Goal: Use online tool/utility: Utilize a website feature to perform a specific function

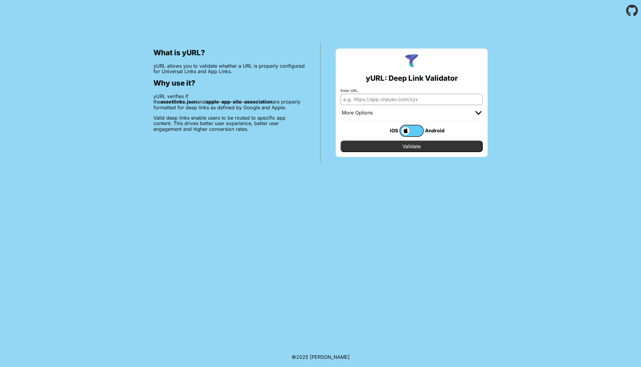
click at [398, 99] on input "Enter URL" at bounding box center [411, 99] width 142 height 11
paste input "[URL][DOMAIN_NAME][DOMAIN_NAME]"
type input "[URL][DOMAIN_NAME][DOMAIN_NAME]"
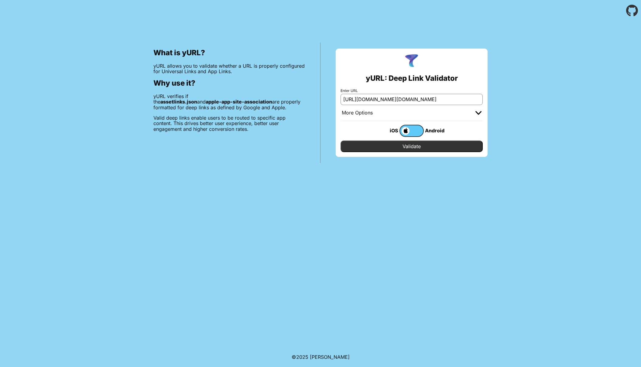
click at [476, 112] on img at bounding box center [478, 113] width 6 height 4
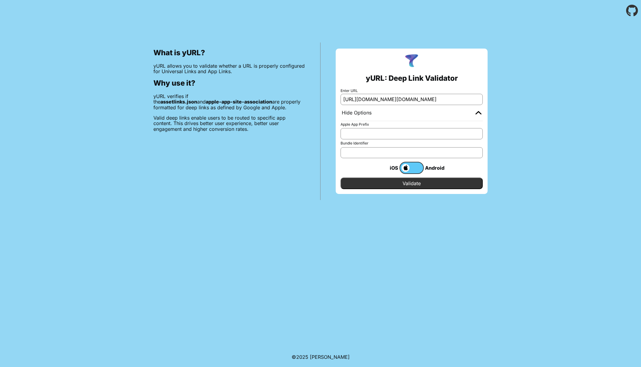
click at [412, 135] on input "Apple App Prefix" at bounding box center [411, 133] width 142 height 11
click at [406, 167] on span at bounding box center [404, 168] width 9 height 8
click at [0, 0] on input "checkbox" at bounding box center [0, 0] width 0 height 0
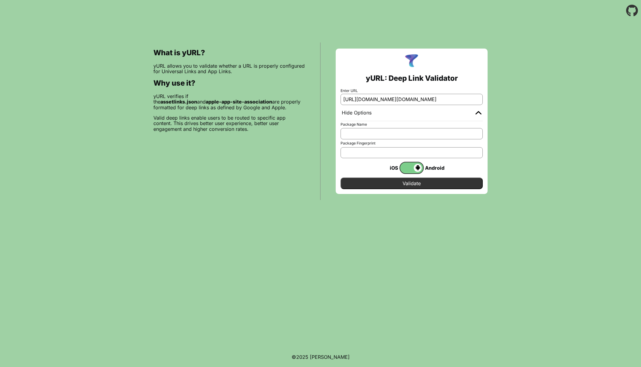
click at [407, 183] on input "Validate" at bounding box center [411, 184] width 142 height 12
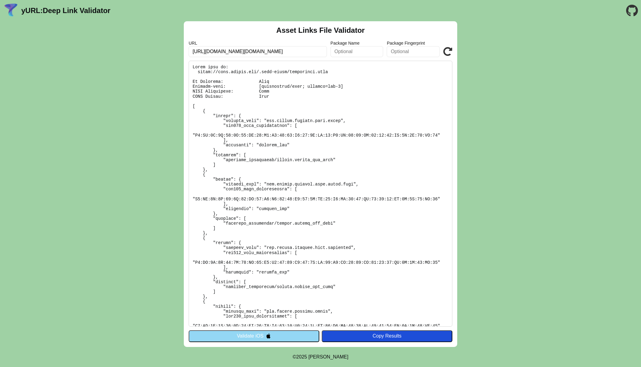
click at [300, 51] on input "[URL][DOMAIN_NAME][DOMAIN_NAME]" at bounding box center [258, 51] width 138 height 11
click at [359, 50] on input "text" at bounding box center [356, 51] width 53 height 11
paste input "[DOMAIN_NAME]"
type input "[DOMAIN_NAME]"
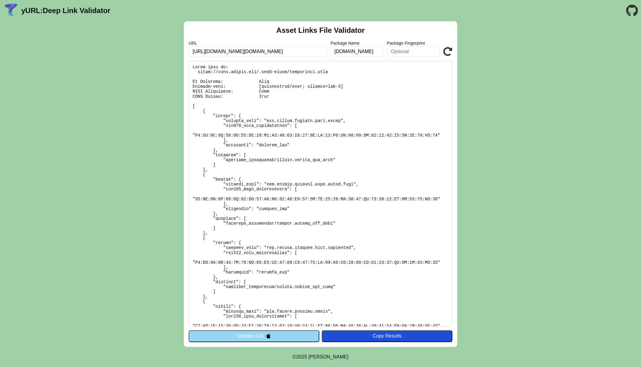
scroll to position [0, 0]
click at [448, 51] on icon at bounding box center [447, 51] width 9 height 9
click at [313, 51] on input "https://play.google.com/store/apps/details?id=com.seeclickfix.detroitdelivers.a…" at bounding box center [258, 51] width 138 height 11
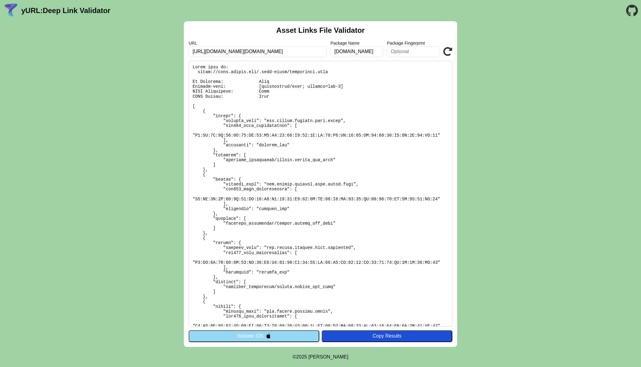
click at [313, 51] on input "https://play.google.com/store/apps/details?id=com.seeclickfix.detroitdelivers.a…" at bounding box center [258, 51] width 138 height 11
type input "[DOMAIN_NAME]"
click at [447, 49] on icon at bounding box center [447, 51] width 9 height 9
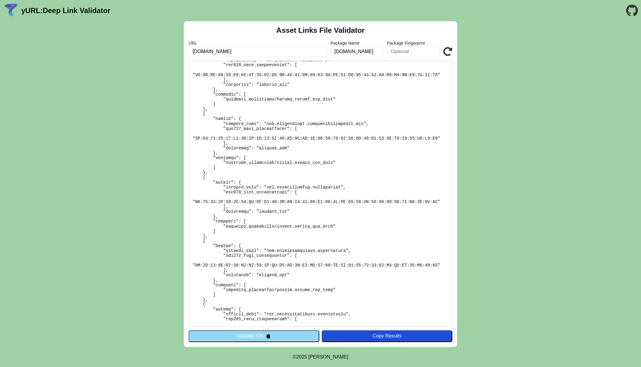
scroll to position [545, 0]
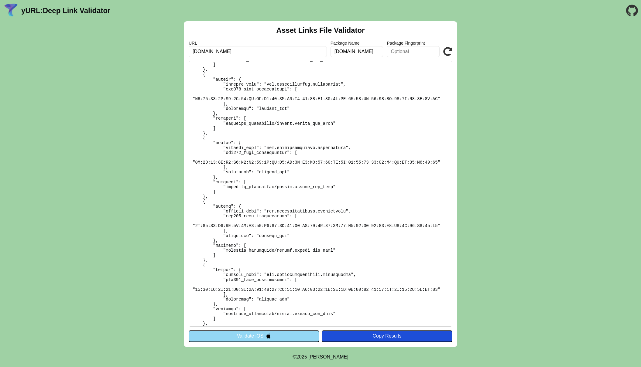
click at [365, 51] on input "[DOMAIN_NAME]" at bounding box center [356, 51] width 53 height 11
click at [383, 127] on pre at bounding box center [320, 194] width 263 height 266
click at [382, 128] on pre at bounding box center [320, 194] width 263 height 266
click at [369, 50] on input "[DOMAIN_NAME]" at bounding box center [356, 51] width 53 height 11
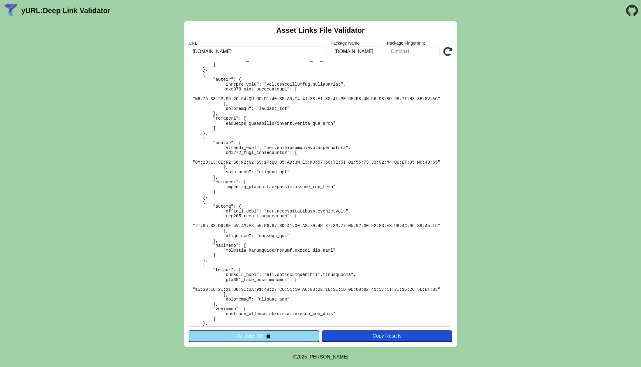
click at [369, 50] on input "[DOMAIN_NAME]" at bounding box center [356, 51] width 53 height 11
click at [393, 139] on pre at bounding box center [320, 194] width 263 height 266
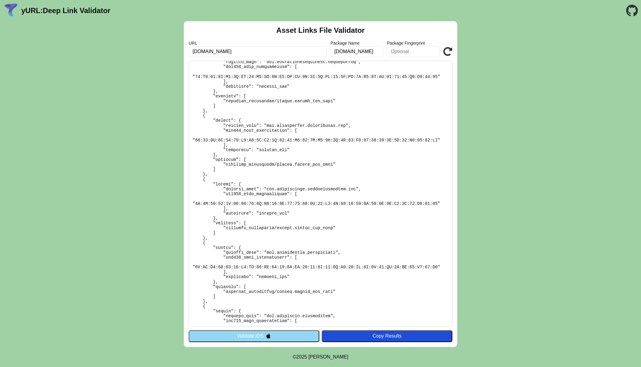
click at [363, 52] on input "[DOMAIN_NAME]" at bounding box center [356, 51] width 53 height 11
click at [447, 51] on icon at bounding box center [447, 51] width 9 height 9
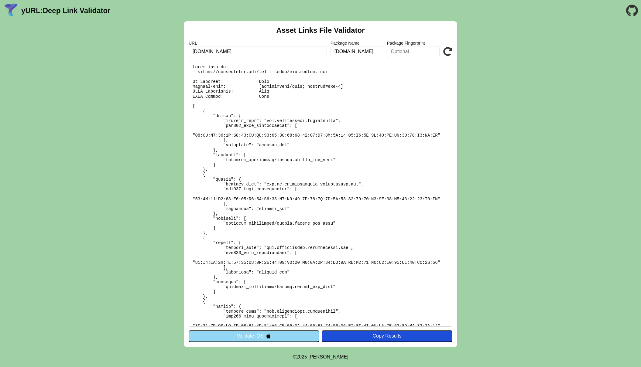
click at [84, 9] on link "yURL: Deep Link Validator" at bounding box center [65, 10] width 89 height 8
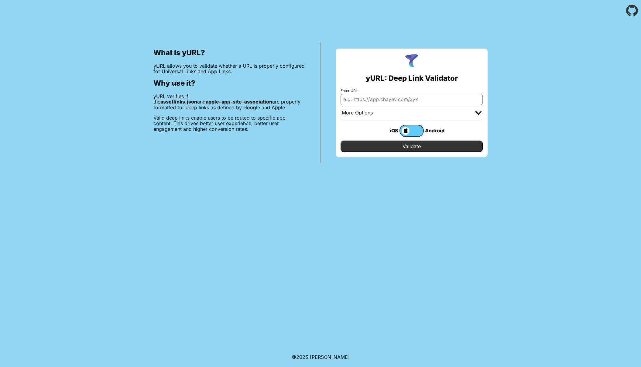
click at [372, 100] on input "Enter URL" at bounding box center [411, 99] width 142 height 11
type input "[DOMAIN_NAME]"
click at [422, 132] on label at bounding box center [411, 131] width 24 height 12
click at [0, 0] on input "checkbox" at bounding box center [0, 0] width 0 height 0
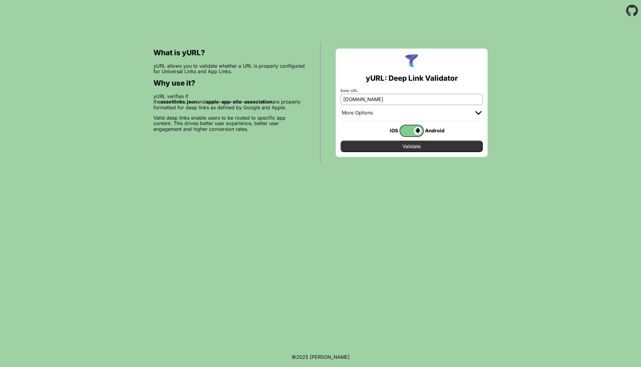
click at [475, 110] on div at bounding box center [478, 113] width 6 height 6
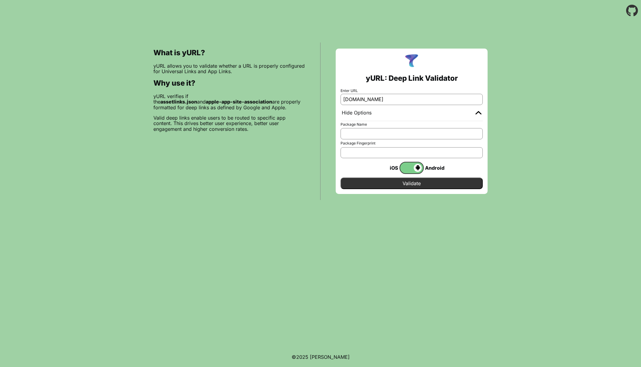
click at [376, 132] on input "Package Name" at bounding box center [411, 133] width 142 height 11
paste input "[DOMAIN_NAME]"
type input "[DOMAIN_NAME]"
click at [414, 183] on input "Validate" at bounding box center [411, 184] width 142 height 12
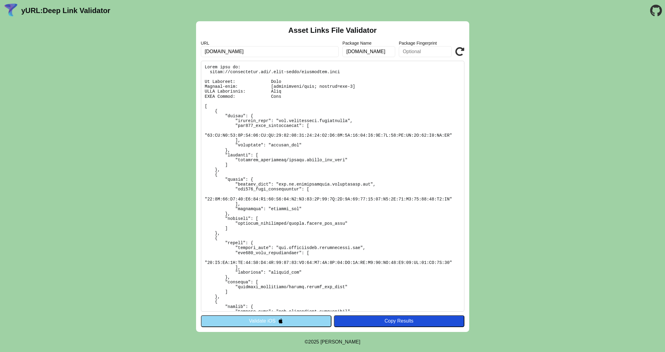
click at [269, 72] on pre at bounding box center [332, 186] width 263 height 251
drag, startPoint x: 269, startPoint y: 70, endPoint x: 351, endPoint y: 71, distance: 81.4
click at [351, 71] on pre at bounding box center [332, 186] width 263 height 251
copy pre "/.well-known/assetlinks.json"
